Goal: Transaction & Acquisition: Book appointment/travel/reservation

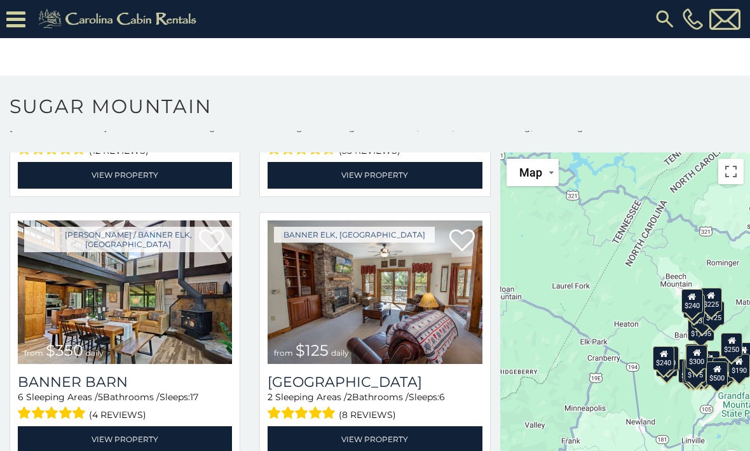
scroll to position [2905, 0]
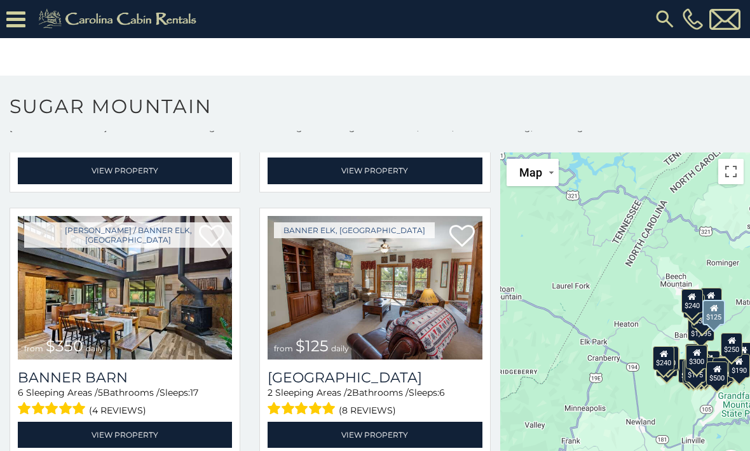
click at [410, 308] on img at bounding box center [375, 288] width 214 height 144
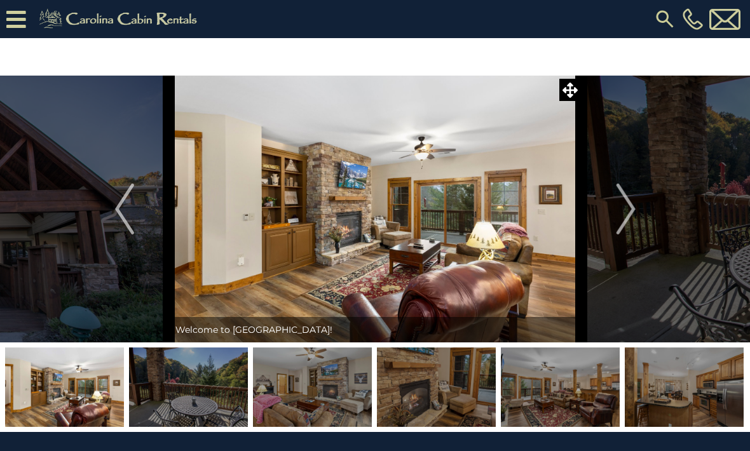
click at [211, 386] on img at bounding box center [188, 387] width 119 height 79
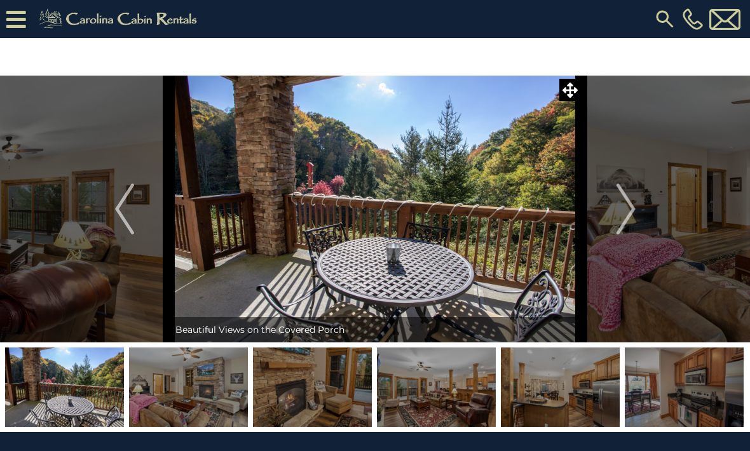
click at [340, 383] on img at bounding box center [312, 387] width 119 height 79
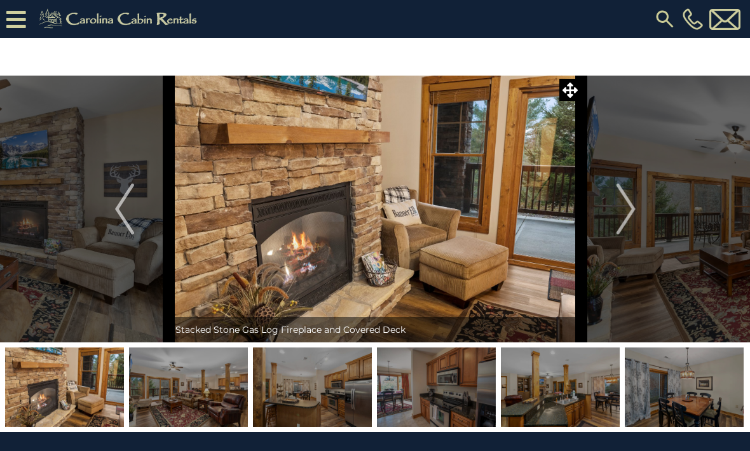
click at [203, 391] on img at bounding box center [188, 387] width 119 height 79
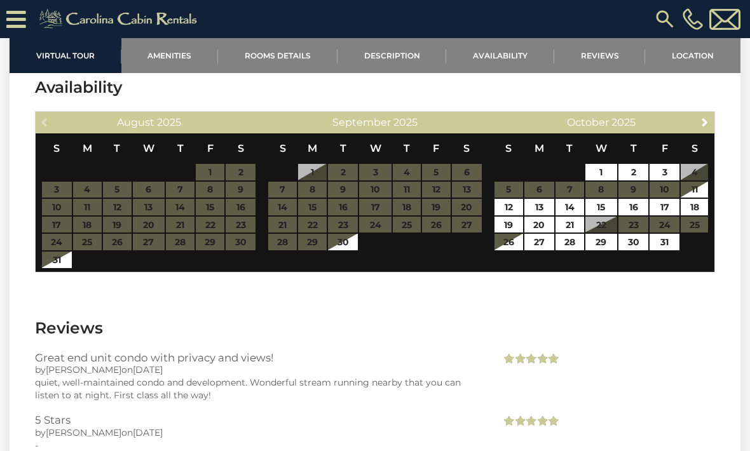
scroll to position [2199, 0]
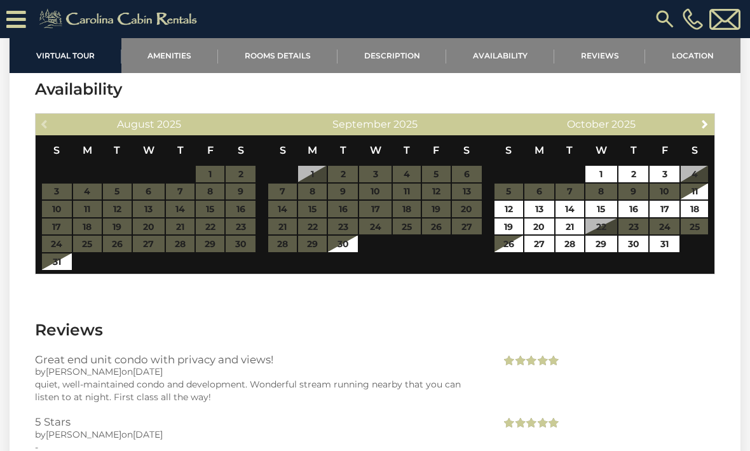
click at [348, 193] on table "S M T W T F S 1 2 3 4 5 6 7 8 9 10 11 12 13 14 15 16 17 18 19 20 21 22 23 24 25…" at bounding box center [375, 200] width 215 height 130
click at [349, 189] on table "S M T W T F S 1 2 3 4 5 6 7 8 9 10 11 12 13 14 15 16 17 18 19 20 21 22 23 24 25…" at bounding box center [375, 200] width 215 height 130
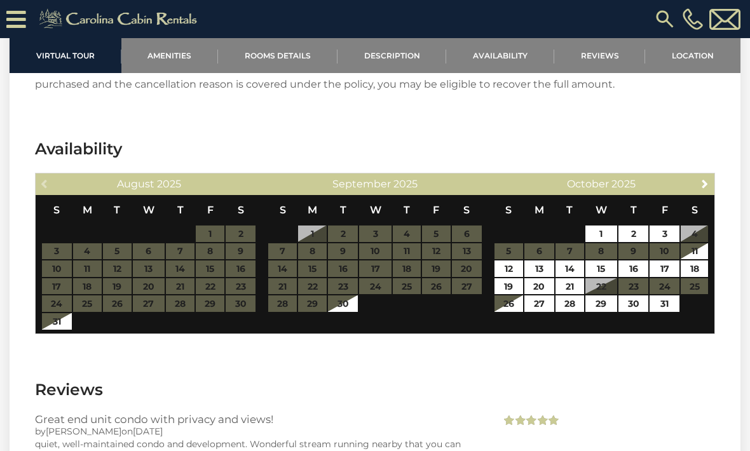
scroll to position [2138, 0]
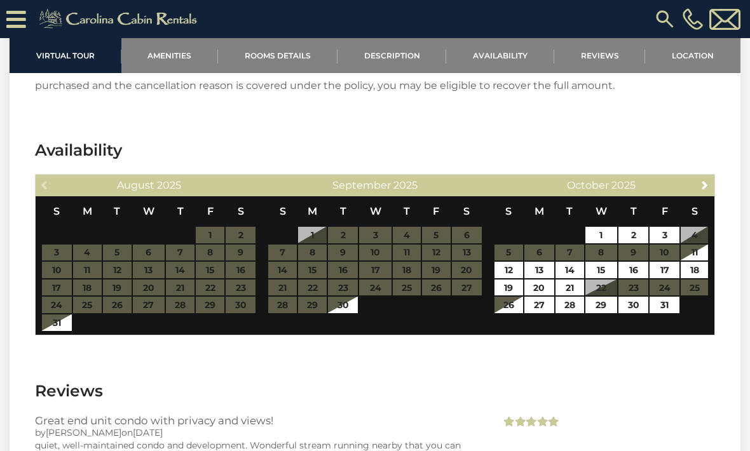
click at [376, 193] on div "[DATE]" at bounding box center [374, 186] width 179 height 18
click at [382, 263] on table "S M T W T F S 1 2 3 4 5 6 7 8 9 10 11 12 13 14 15 16 17 18 19 20 21 22 23 24 25…" at bounding box center [375, 261] width 215 height 130
click at [389, 259] on table "S M T W T F S 1 2 3 4 5 6 7 8 9 10 11 12 13 14 15 16 17 18 19 20 21 22 23 24 25…" at bounding box center [375, 261] width 215 height 130
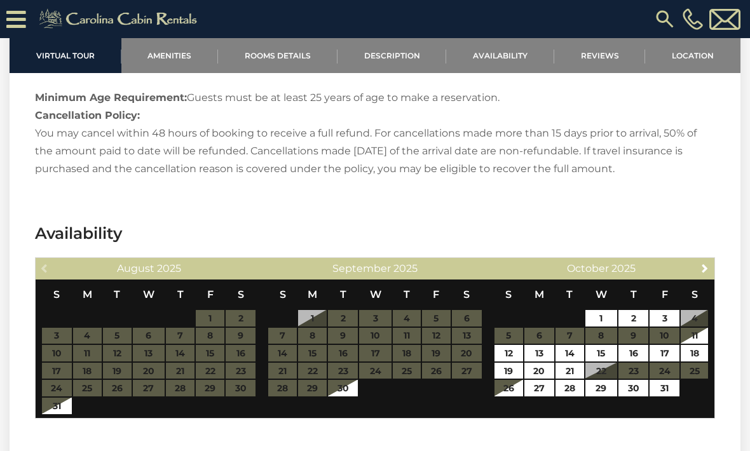
scroll to position [2054, 0]
click at [511, 55] on link "Availability" at bounding box center [500, 55] width 108 height 35
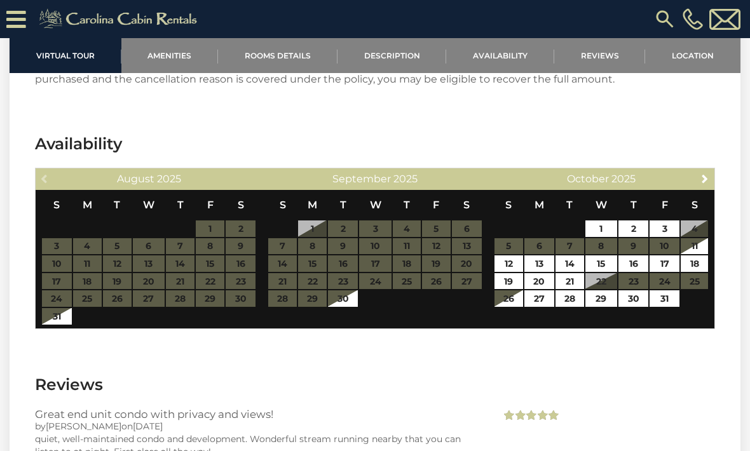
scroll to position [2163, 0]
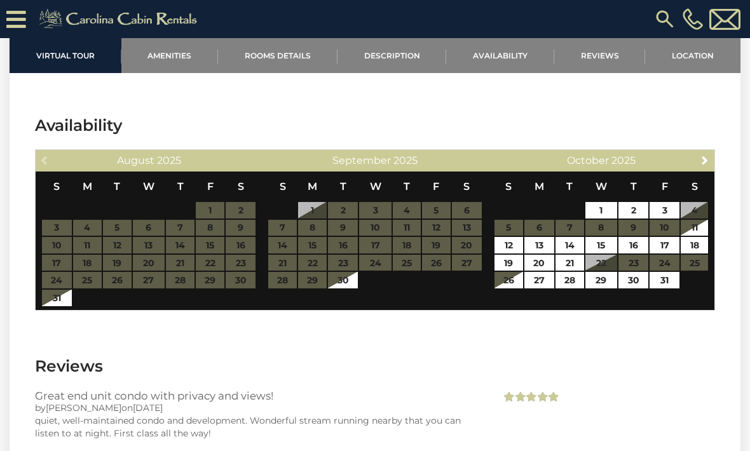
click at [682, 64] on link "Location" at bounding box center [692, 55] width 95 height 35
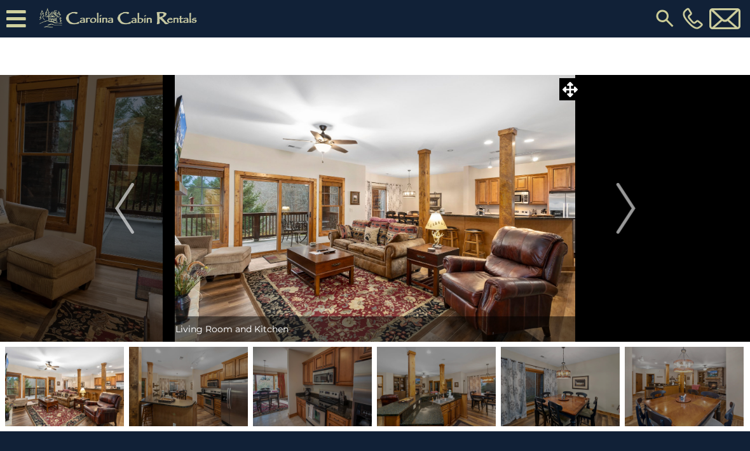
scroll to position [0, 0]
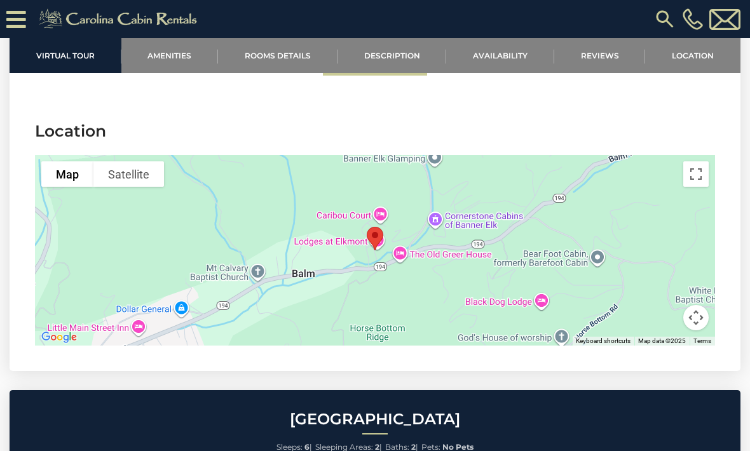
click at [687, 60] on link "Location" at bounding box center [692, 55] width 95 height 35
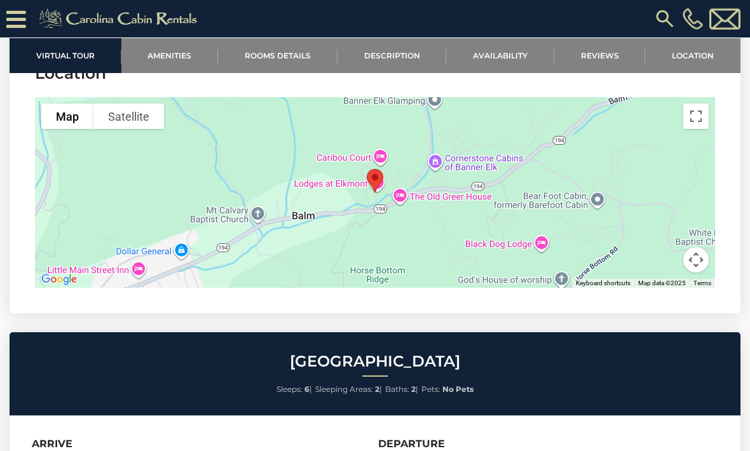
scroll to position [2809, 0]
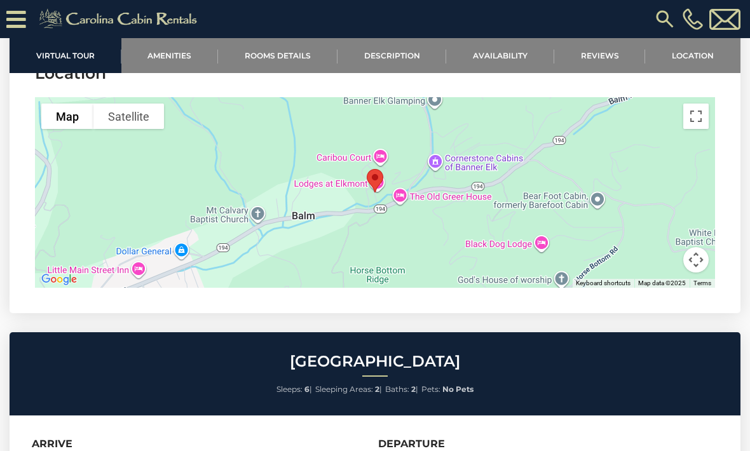
click at [434, 158] on div at bounding box center [375, 192] width 680 height 191
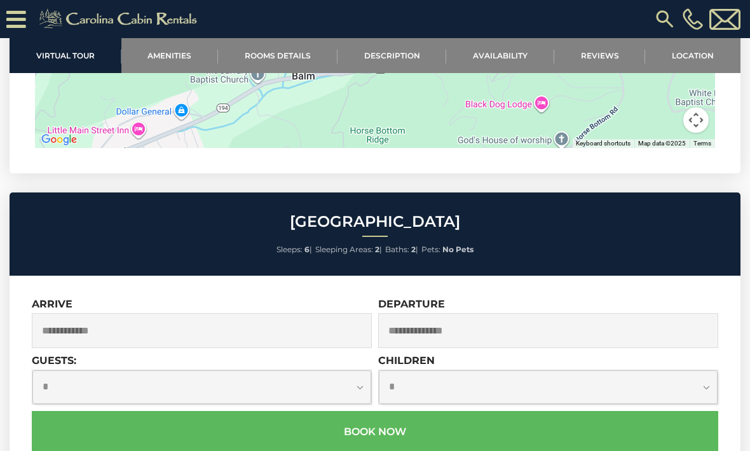
scroll to position [2951, 0]
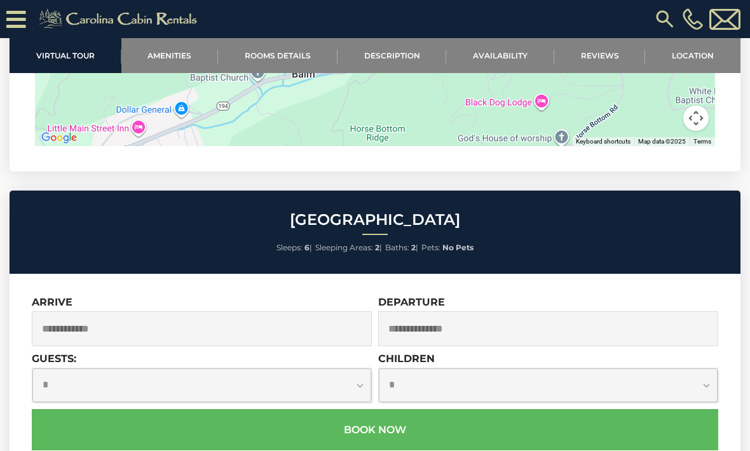
click at [87, 324] on input "text" at bounding box center [202, 329] width 340 height 35
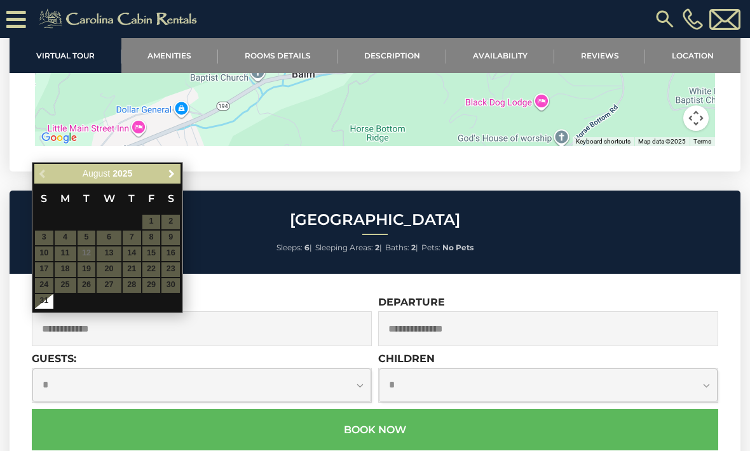
click at [174, 177] on span "Next" at bounding box center [172, 174] width 10 height 10
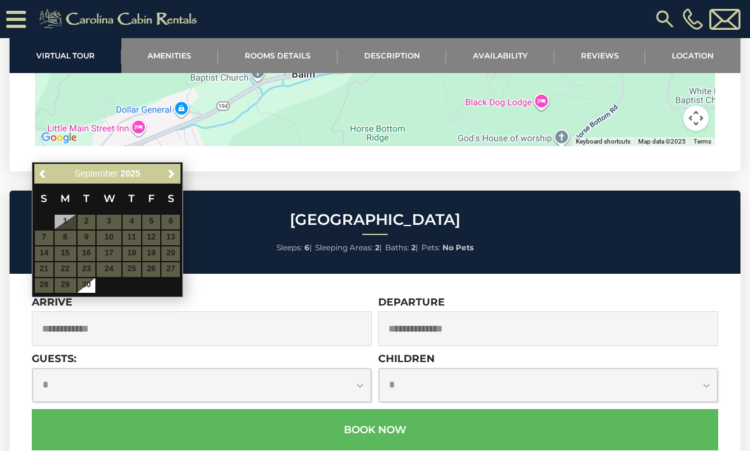
click at [93, 232] on table "S M T W T F S 1 2 3 4 5 6 7 8 9 10 11 12 13 14 15 16 17 18 19 20 21 22 23 24 25…" at bounding box center [107, 238] width 146 height 109
click at [97, 323] on input "text" at bounding box center [202, 329] width 340 height 35
click at [81, 324] on input "text" at bounding box center [202, 329] width 340 height 35
click at [177, 166] on link "Next" at bounding box center [171, 174] width 16 height 16
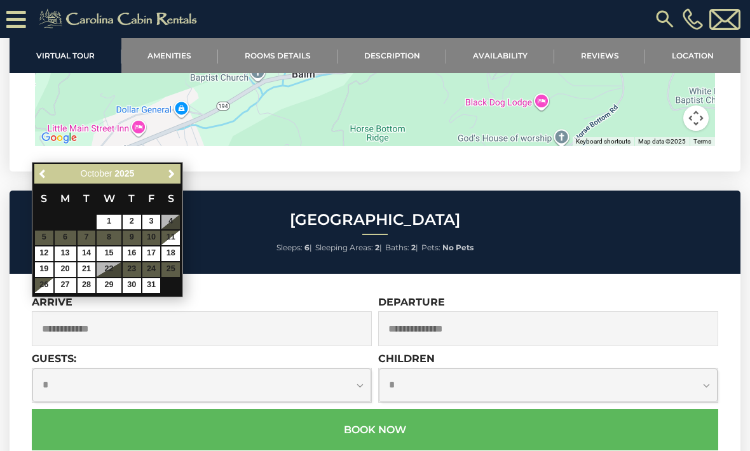
click at [79, 333] on input "text" at bounding box center [202, 329] width 340 height 35
click at [120, 316] on input "text" at bounding box center [202, 329] width 340 height 35
click at [123, 328] on input "text" at bounding box center [202, 329] width 340 height 35
click at [132, 333] on input "text" at bounding box center [202, 329] width 340 height 35
click at [141, 318] on input "text" at bounding box center [202, 329] width 340 height 35
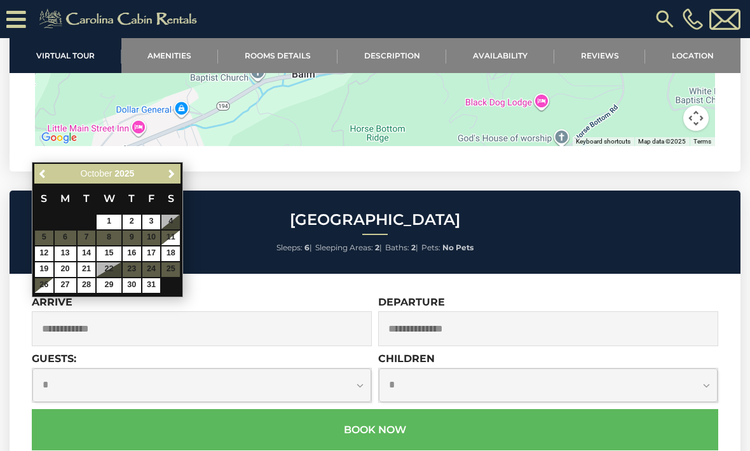
click at [88, 335] on input "text" at bounding box center [202, 329] width 340 height 35
click at [78, 388] on select "**********" at bounding box center [201, 386] width 339 height 34
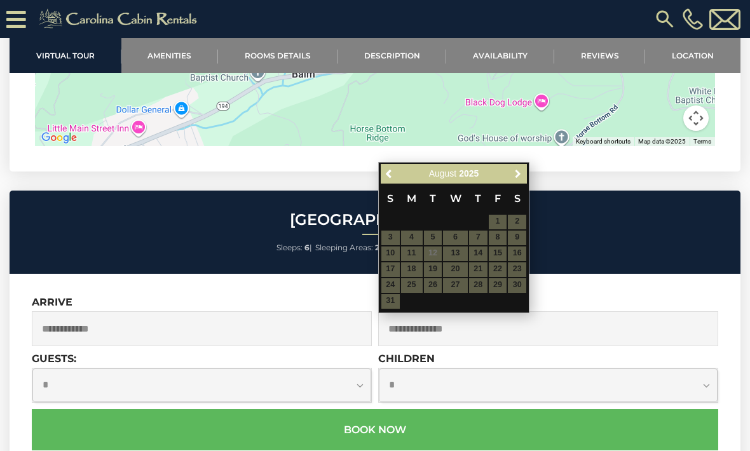
click at [521, 167] on link "Next" at bounding box center [518, 174] width 16 height 16
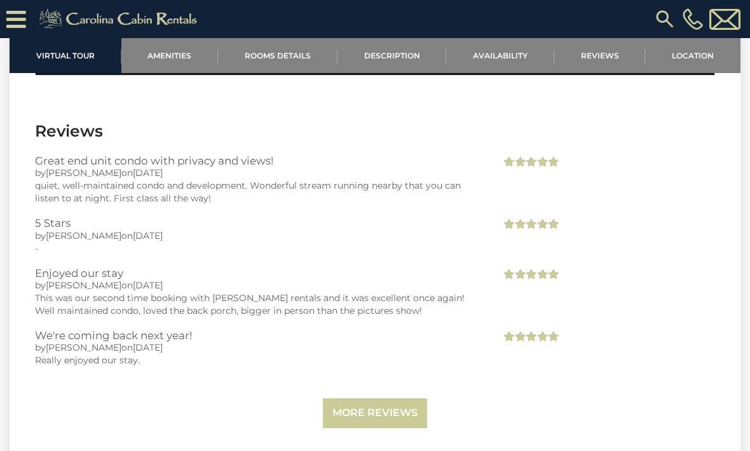
scroll to position [2451, 0]
